Goal: Information Seeking & Learning: Learn about a topic

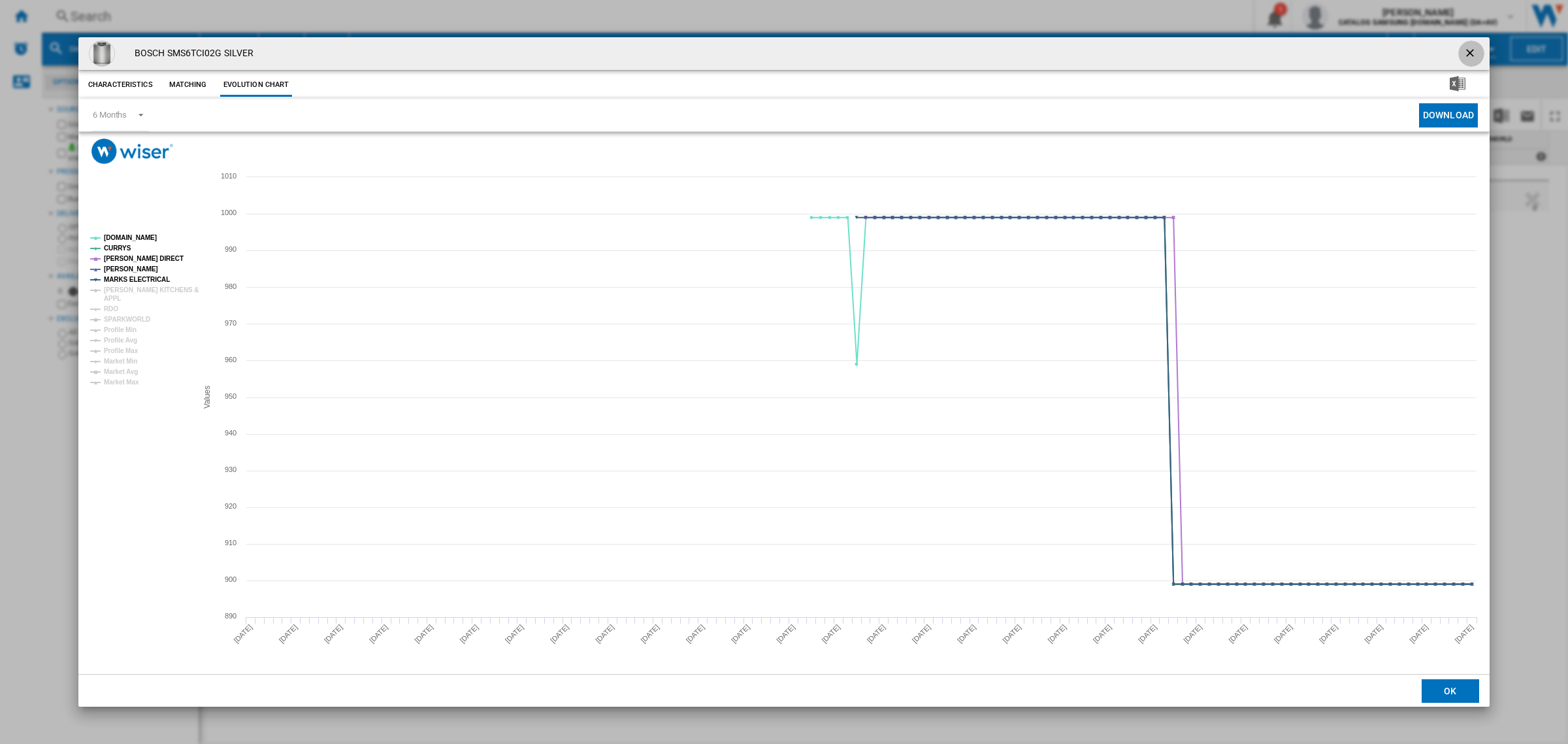
click at [1473, 60] on ng-md-icon "getI18NText('BUTTONS.CLOSE_DIALOG')" at bounding box center [1470, 53] width 15 height 15
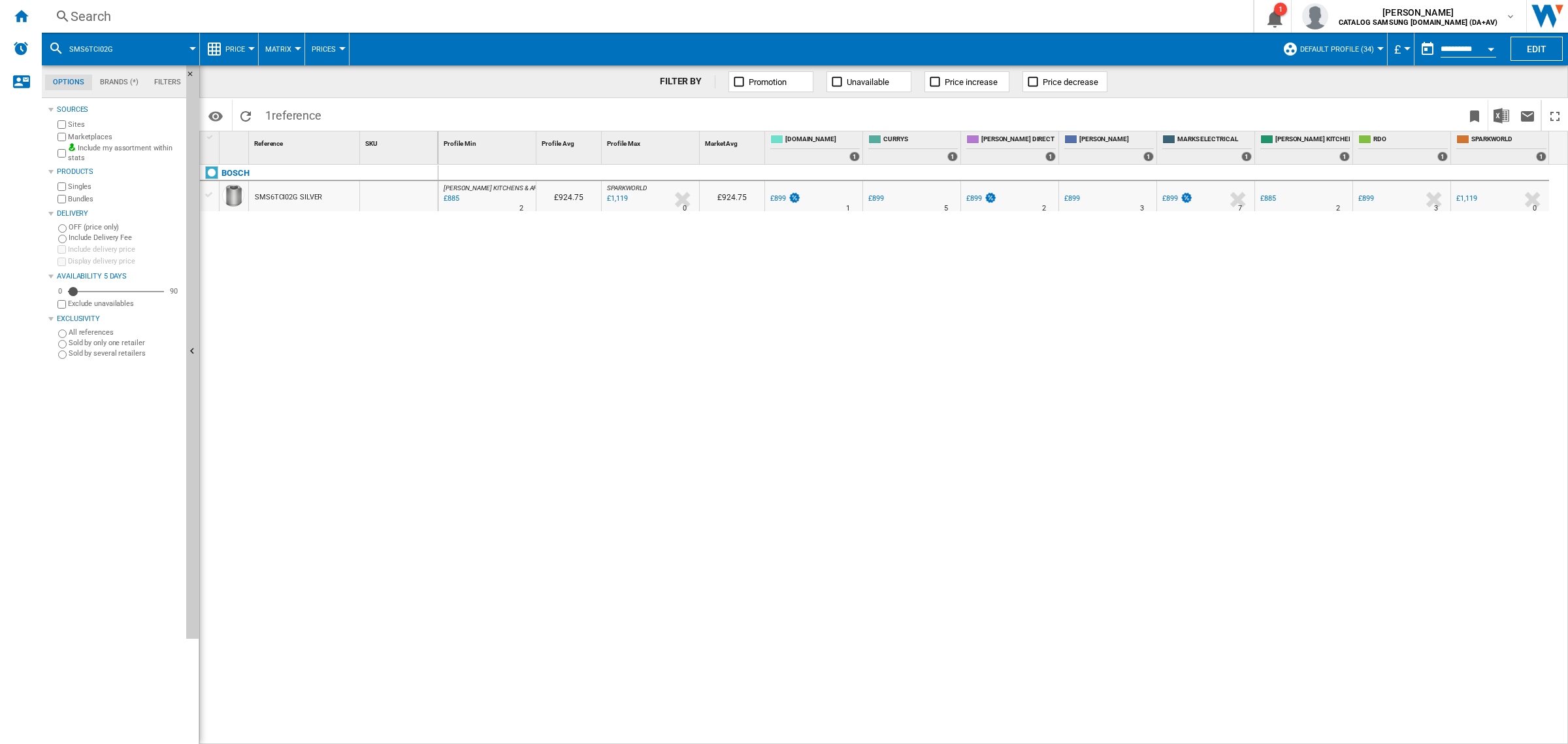
click at [644, 17] on div "Search" at bounding box center [644, 16] width 1148 height 18
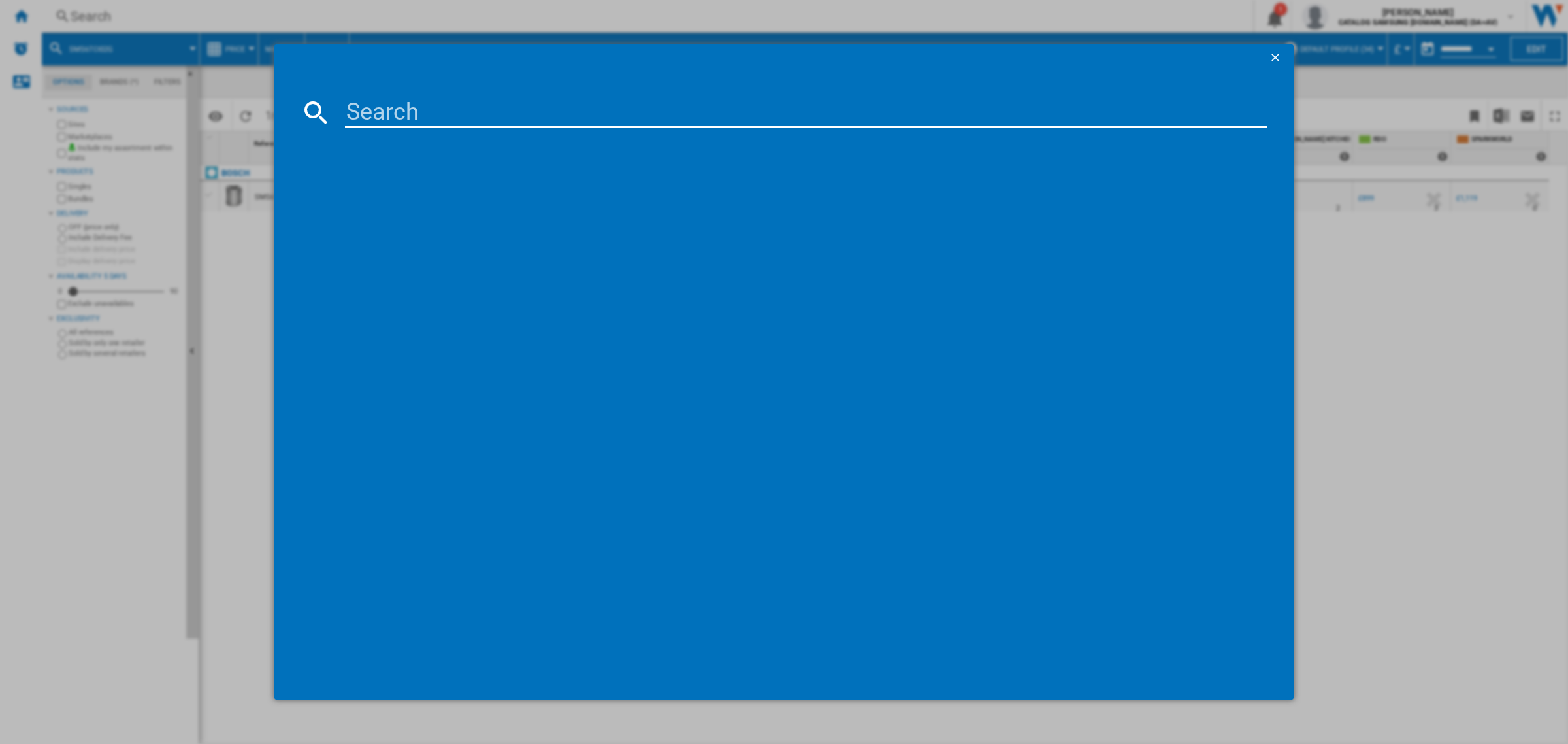
paste input "DW60BG830I00EU"
type input "DW60BG830I00"
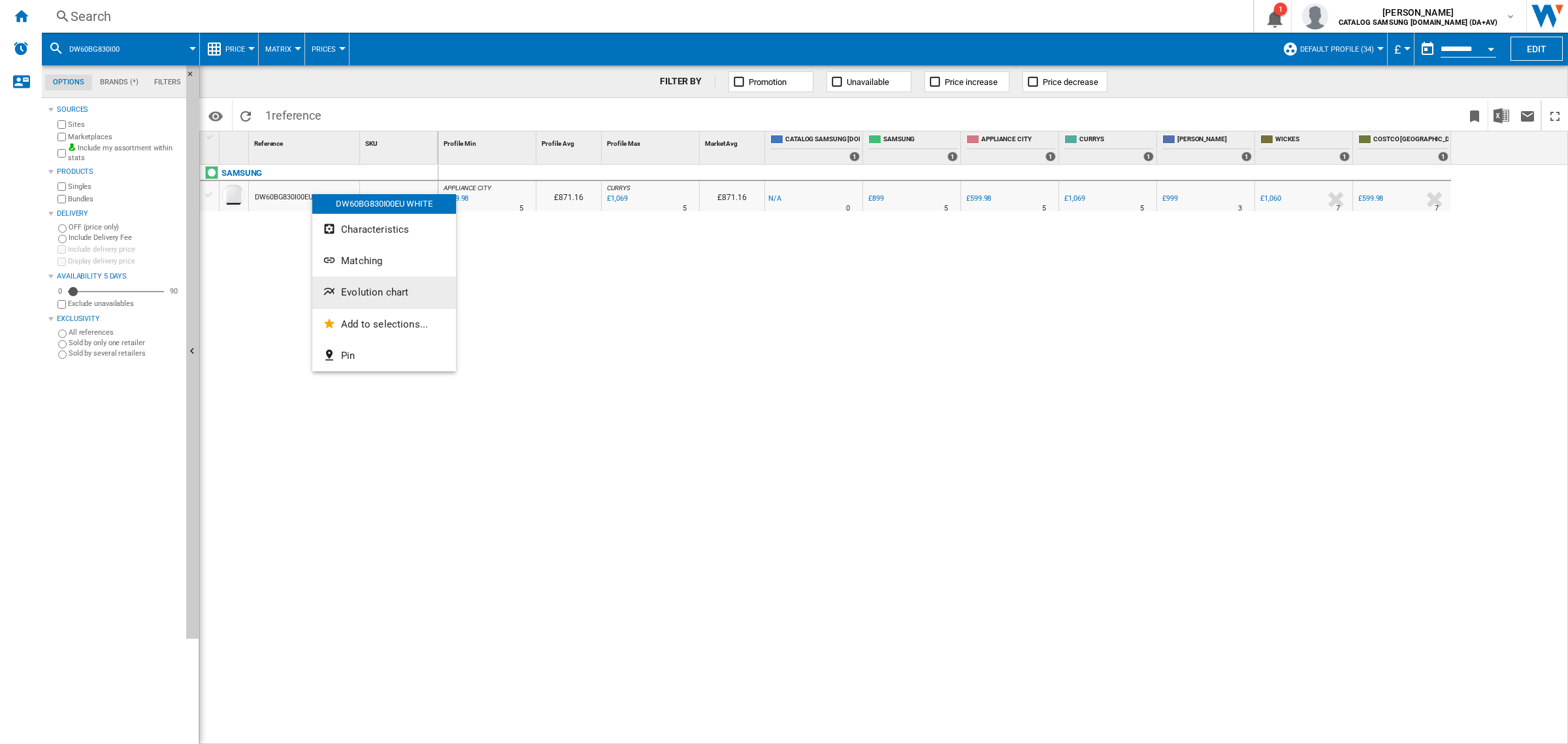
click at [391, 295] on span "Evolution chart" at bounding box center [375, 291] width 67 height 12
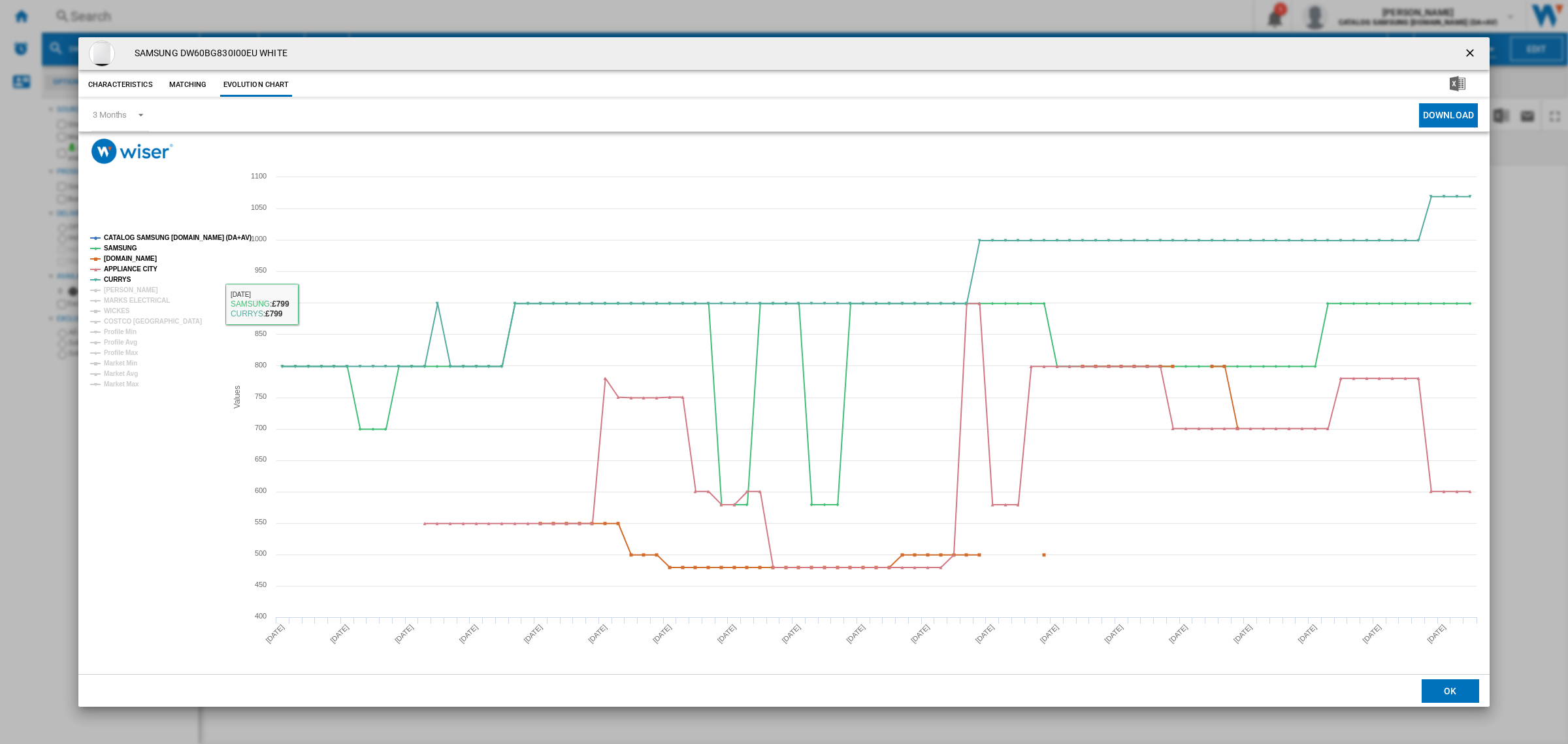
click at [147, 241] on tspan "CATALOG SAMSUNG [DOMAIN_NAME] (DA+AV)" at bounding box center [177, 237] width 147 height 7
click at [128, 289] on tspan "[PERSON_NAME]" at bounding box center [131, 290] width 54 height 7
click at [128, 299] on tspan "MARKS ELECTRICAL" at bounding box center [137, 300] width 66 height 7
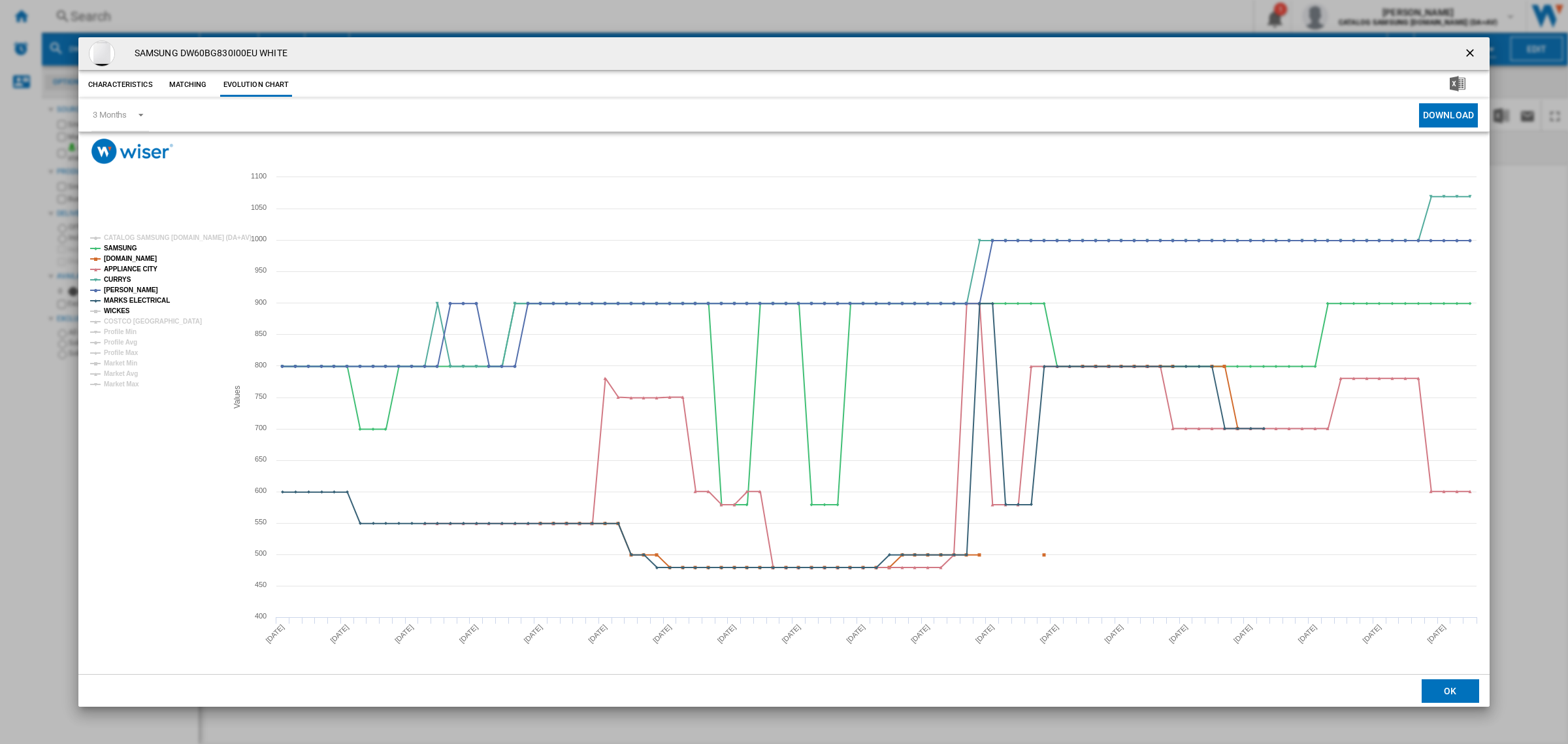
click at [121, 314] on tspan "WICKES" at bounding box center [117, 310] width 26 height 7
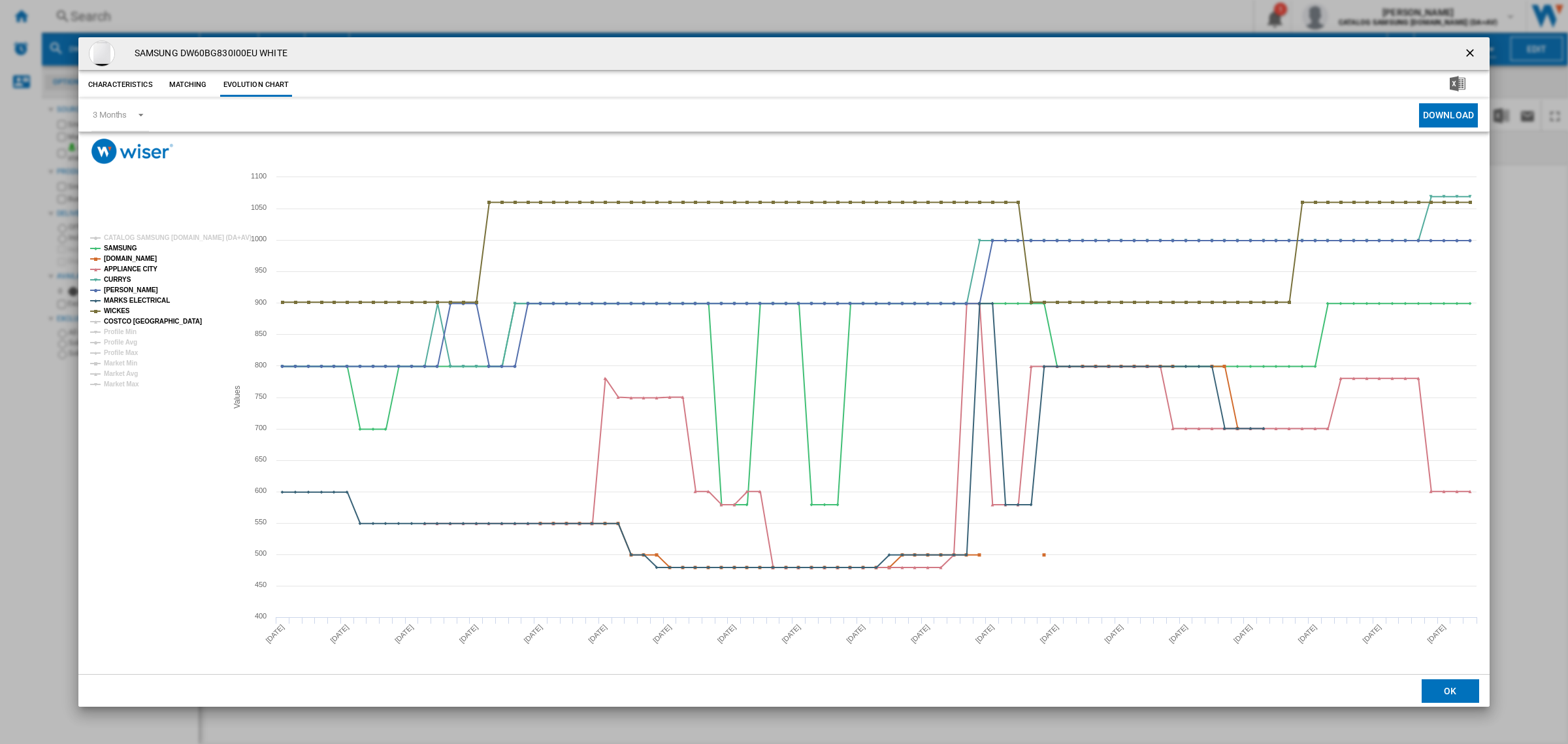
click at [128, 321] on tspan "COSTCO [GEOGRAPHIC_DATA]" at bounding box center [153, 321] width 98 height 7
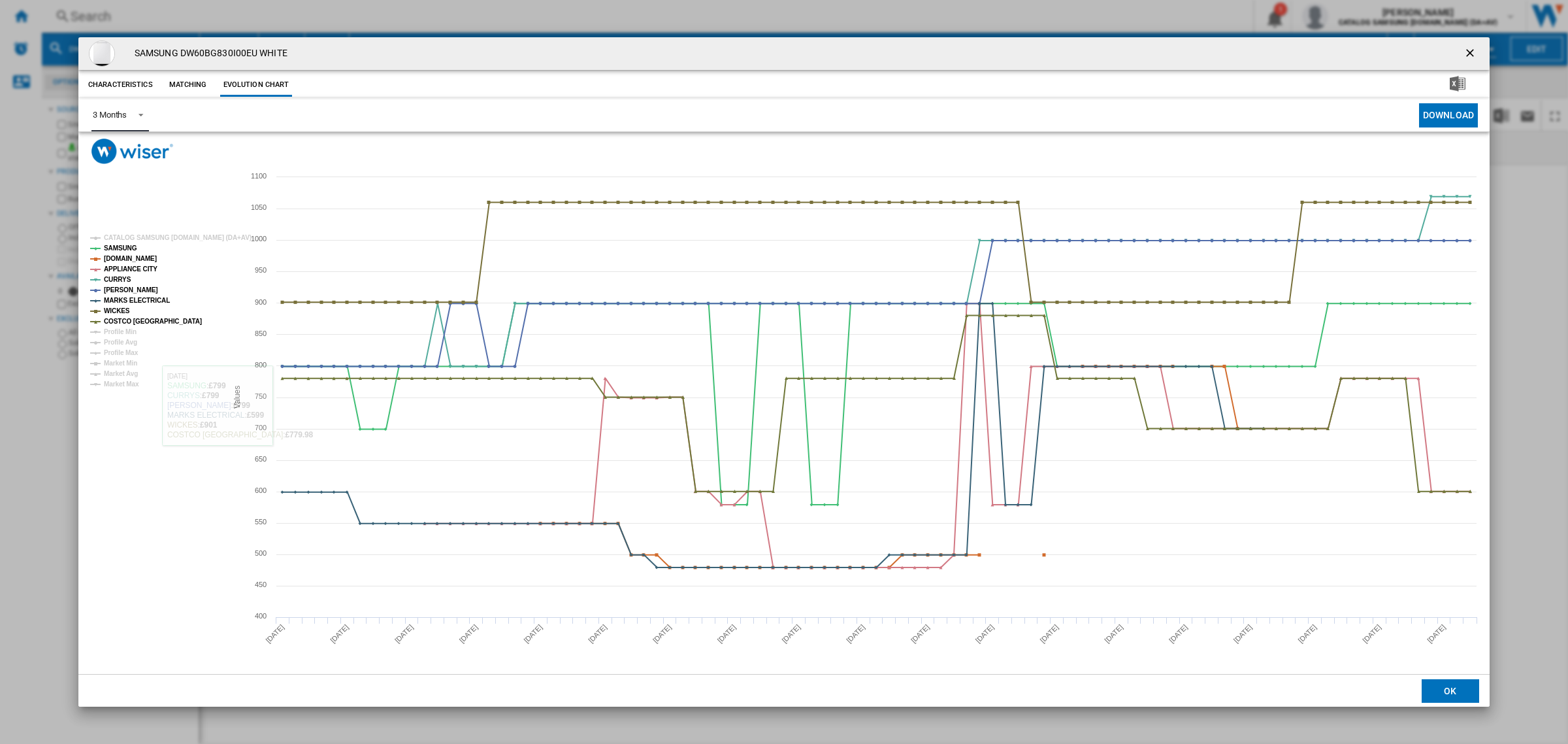
click at [145, 111] on span "Product popup" at bounding box center [137, 113] width 15 height 12
click at [136, 152] on md-option "6 Months" at bounding box center [127, 147] width 89 height 32
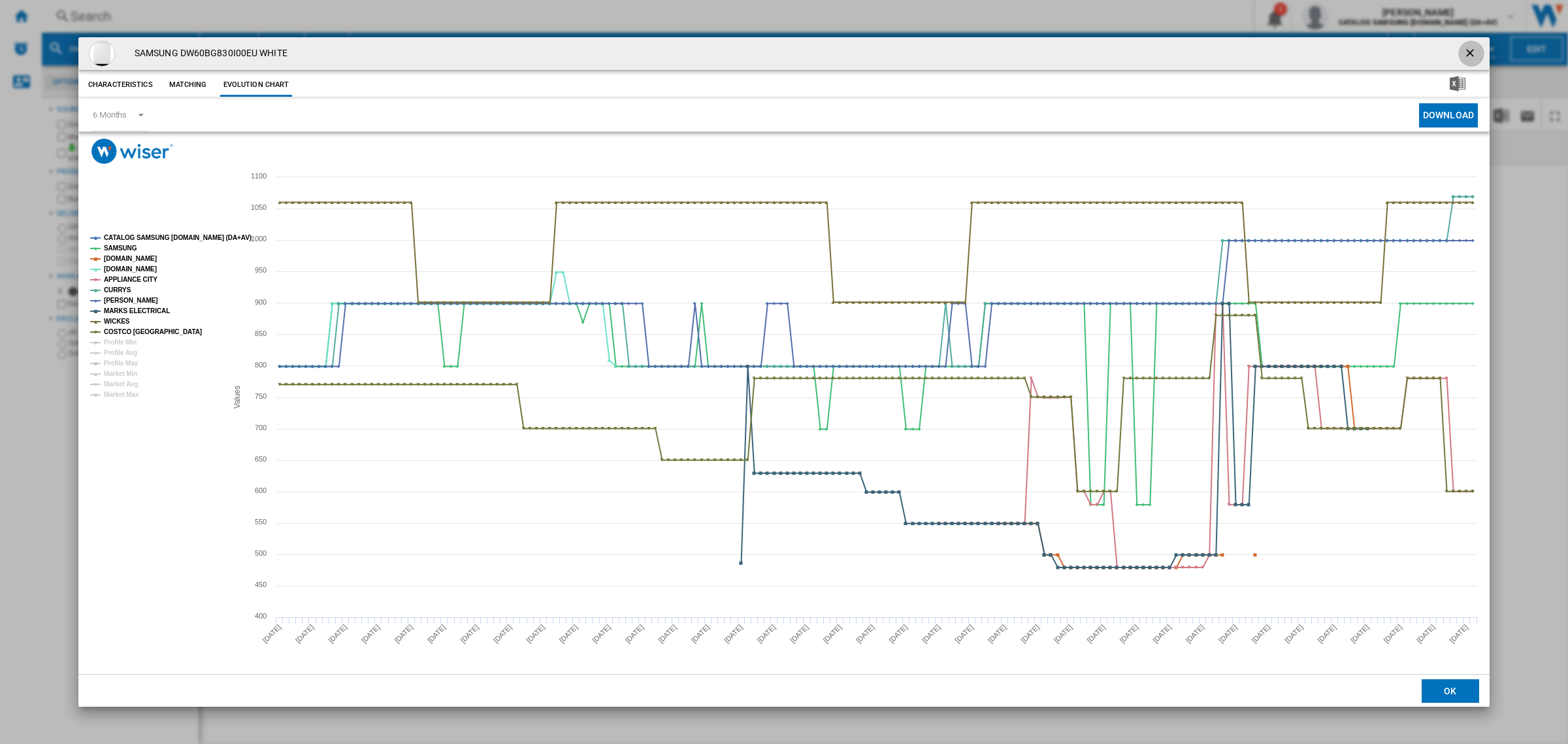
click at [1478, 51] on ng-md-icon "getI18NText('BUTTONS.CLOSE_DIALOG')" at bounding box center [1470, 53] width 15 height 15
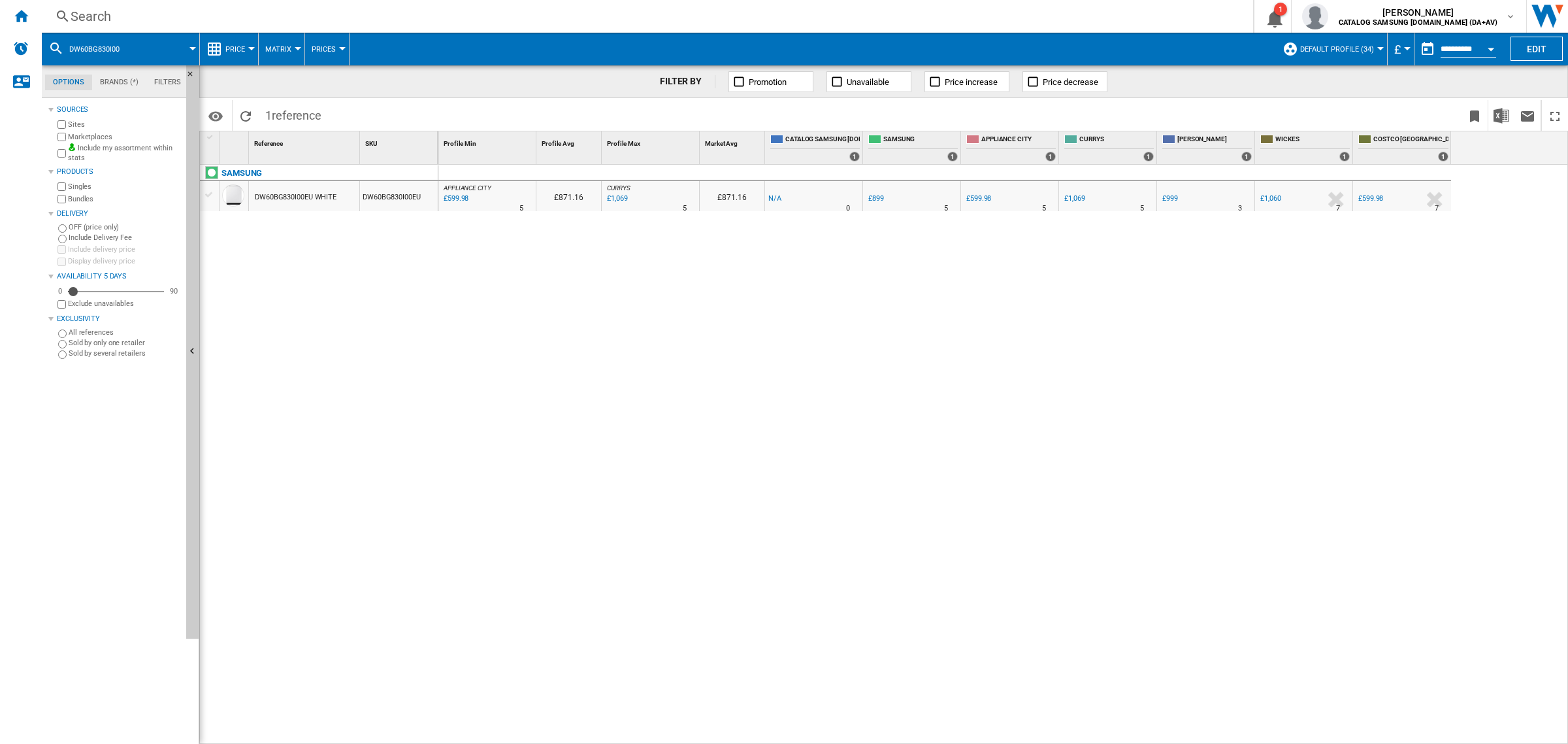
click at [670, 445] on div "APPLIANCE CITY : APPLIANCE CITY -1.0 % £599.98 % N/A 5 [GEOGRAPHIC_DATA] : [GEO…" at bounding box center [1003, 454] width 1130 height 580
